Goal: Information Seeking & Learning: Learn about a topic

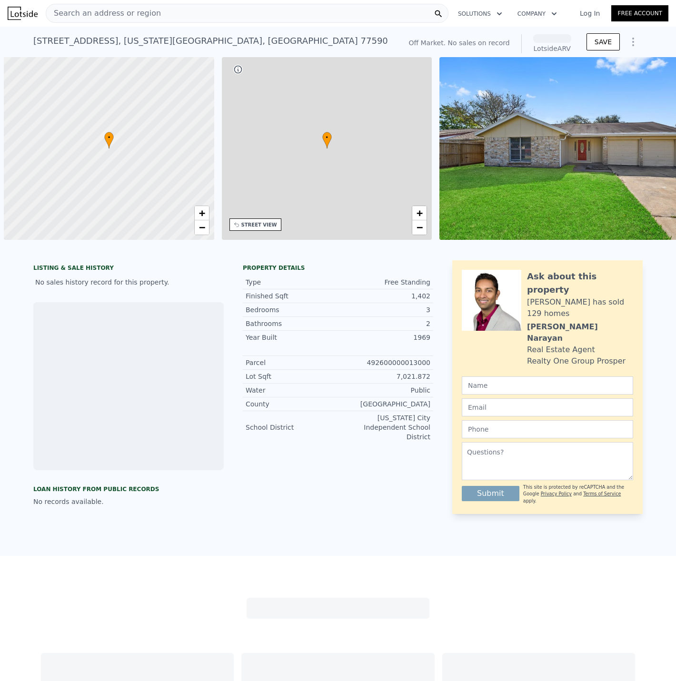
scroll to position [0, 4]
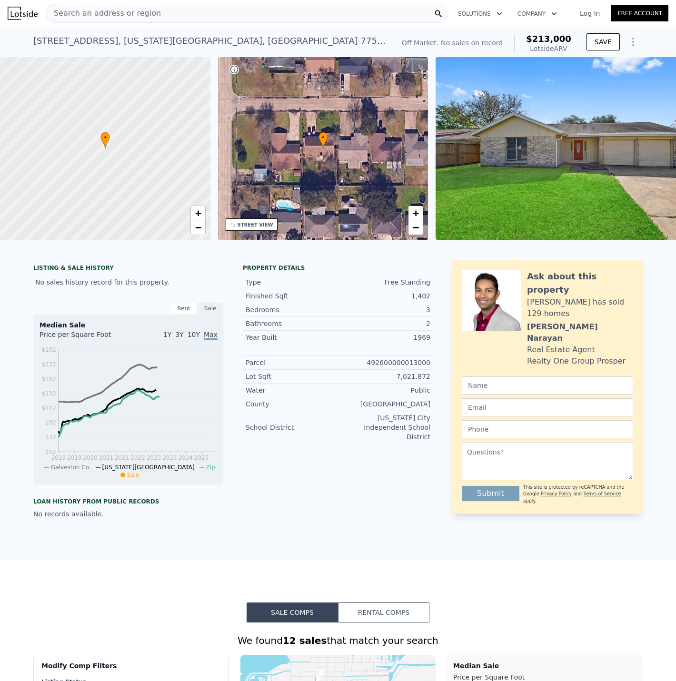
click at [120, 17] on span "Search an address or region" at bounding box center [103, 13] width 115 height 11
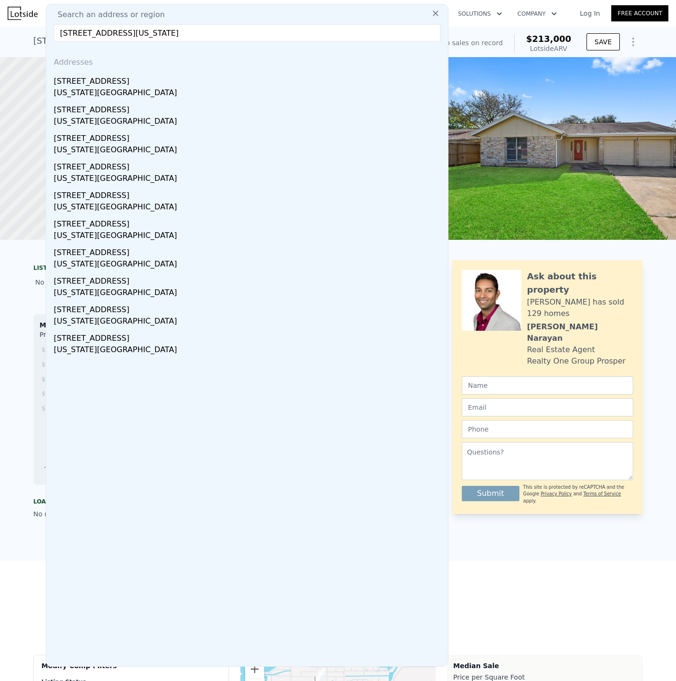
drag, startPoint x: 212, startPoint y: 34, endPoint x: 115, endPoint y: 31, distance: 97.1
click at [115, 31] on input "[STREET_ADDRESS][US_STATE]" at bounding box center [247, 32] width 387 height 17
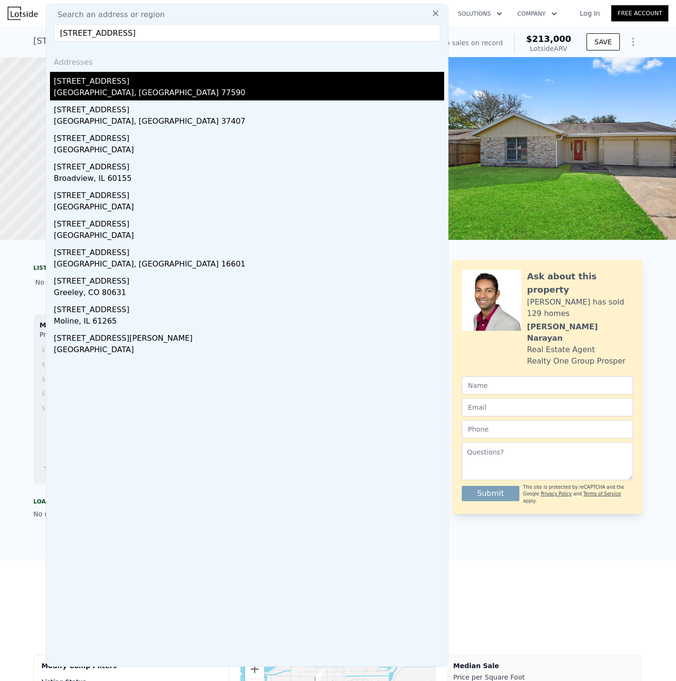
type input "[STREET_ADDRESS]"
click at [147, 84] on div "[STREET_ADDRESS]" at bounding box center [249, 79] width 390 height 15
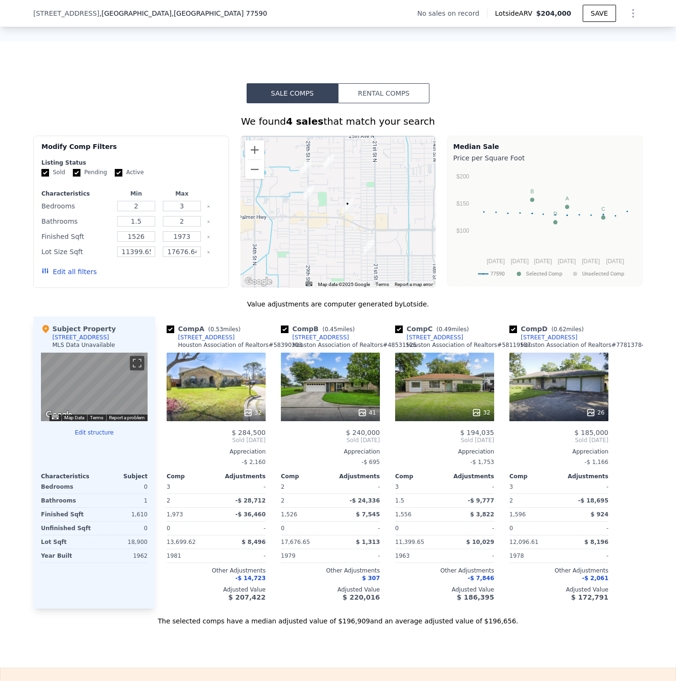
scroll to position [663, 0]
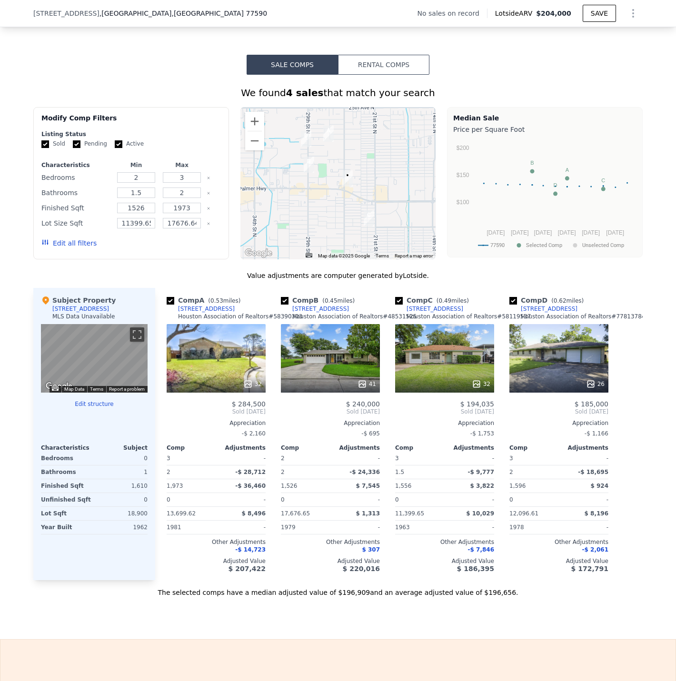
click at [330, 364] on div "41" at bounding box center [330, 358] width 99 height 69
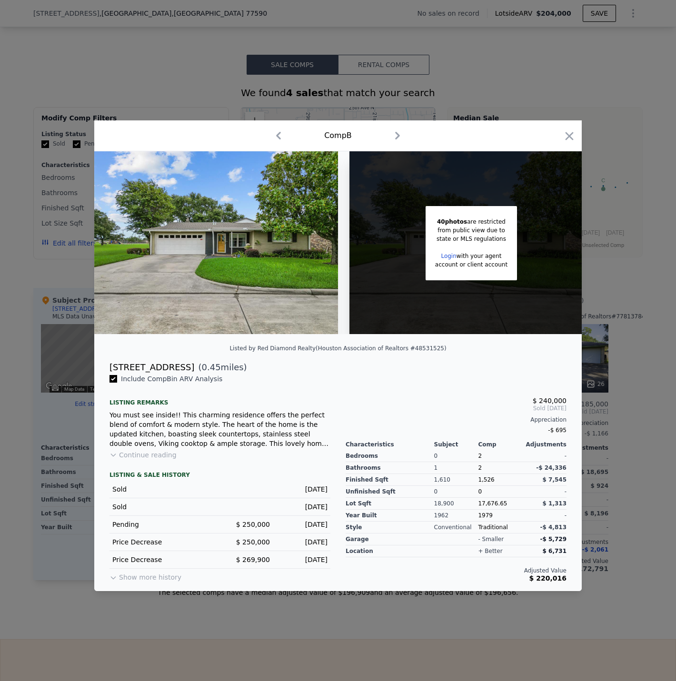
click at [629, 472] on div at bounding box center [338, 340] width 676 height 681
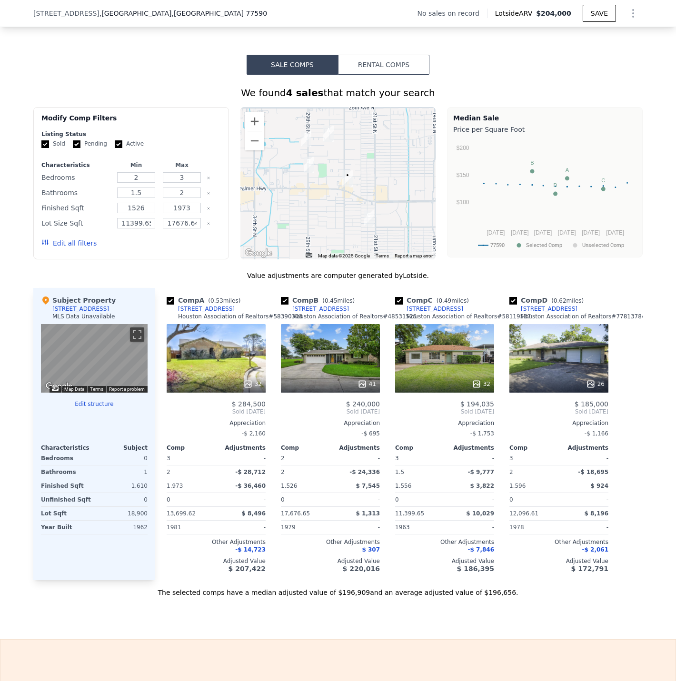
click at [433, 368] on div "32" at bounding box center [444, 358] width 99 height 69
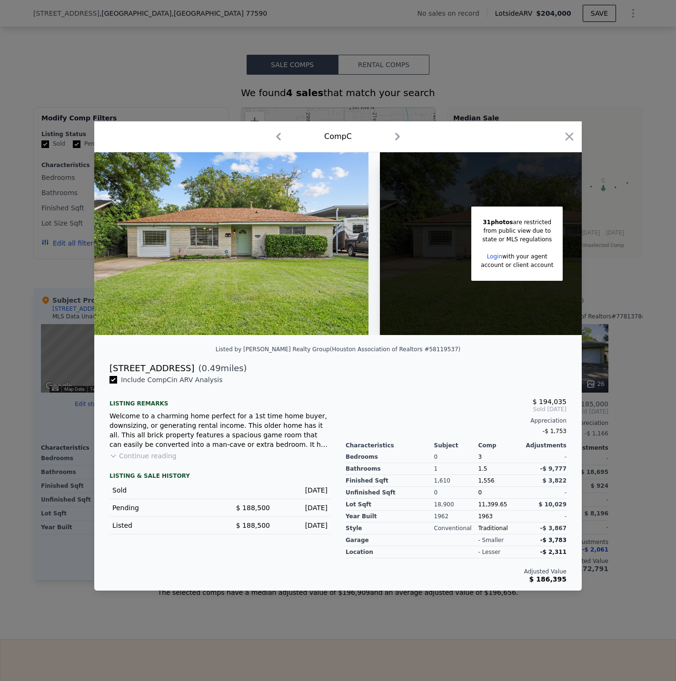
click at [664, 542] on div at bounding box center [338, 340] width 676 height 681
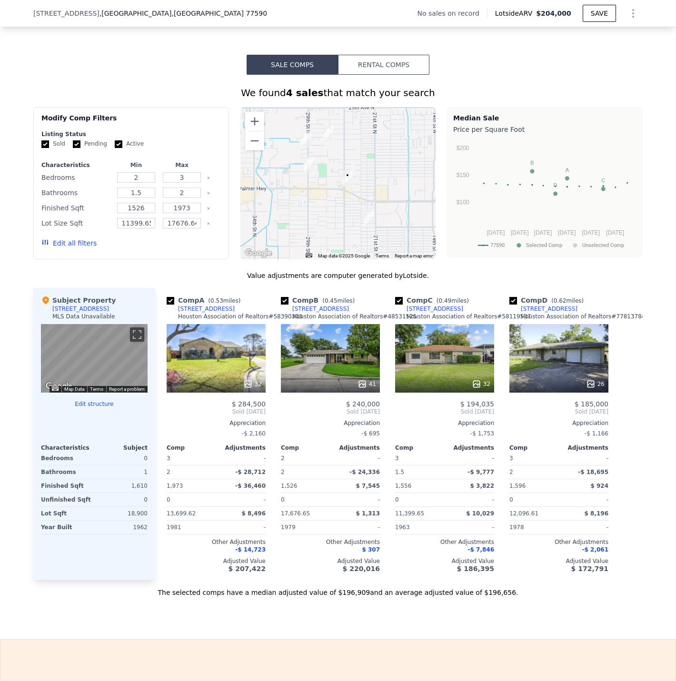
click at [328, 360] on div "41" at bounding box center [330, 358] width 99 height 69
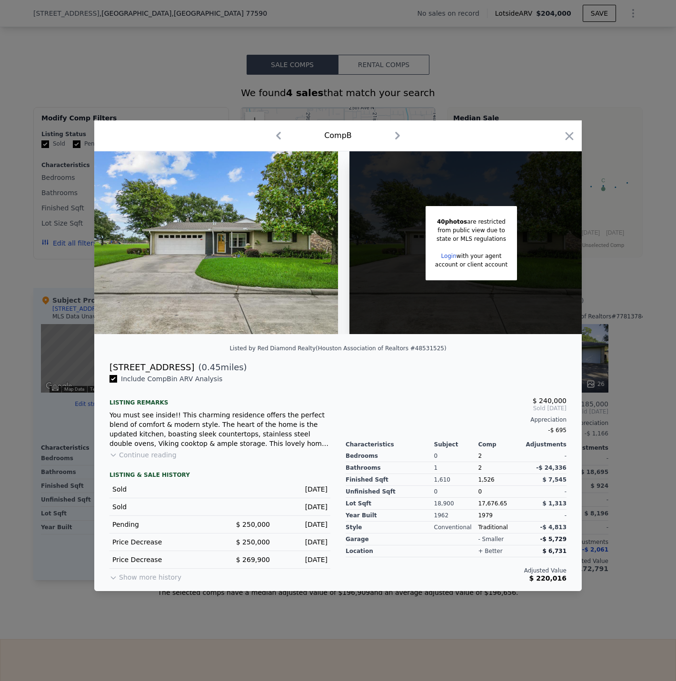
scroll to position [0, 15]
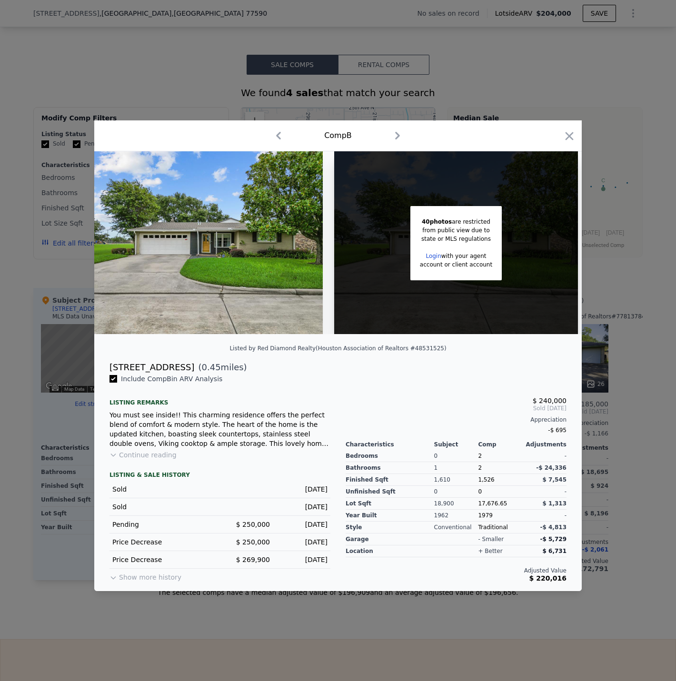
click at [606, 535] on div at bounding box center [338, 340] width 676 height 681
